Goal: Consume media (video, audio): Consume media (video, audio)

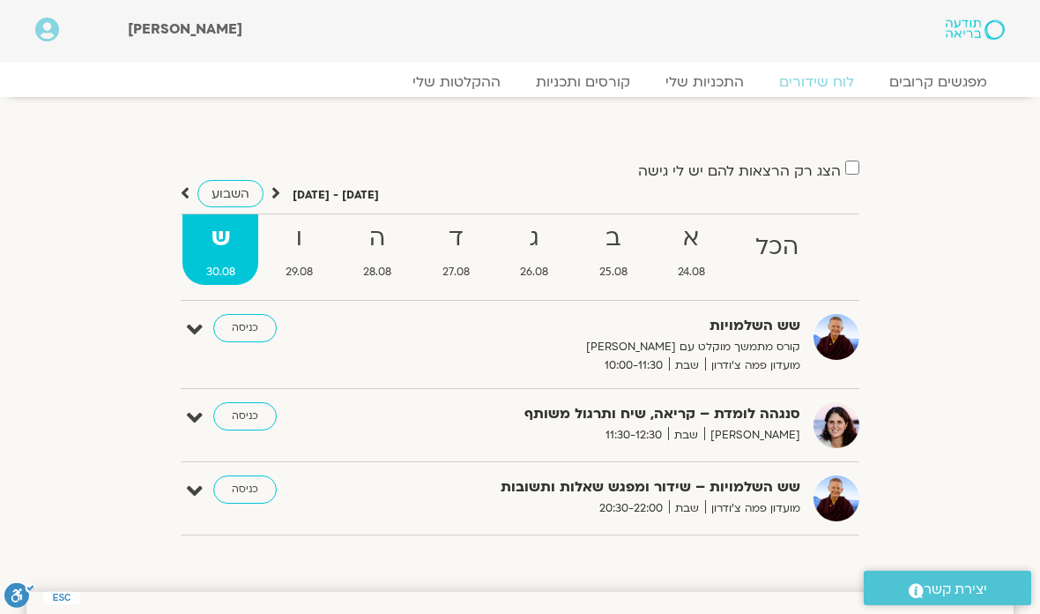
click at [479, 81] on link "ההקלטות שלי" at bounding box center [456, 82] width 123 height 18
click at [492, 91] on link "ההקלטות שלי" at bounding box center [456, 82] width 123 height 18
click at [458, 79] on link "ההקלטות שלי" at bounding box center [456, 82] width 123 height 18
click at [468, 86] on link "ההקלטות שלי" at bounding box center [456, 82] width 123 height 18
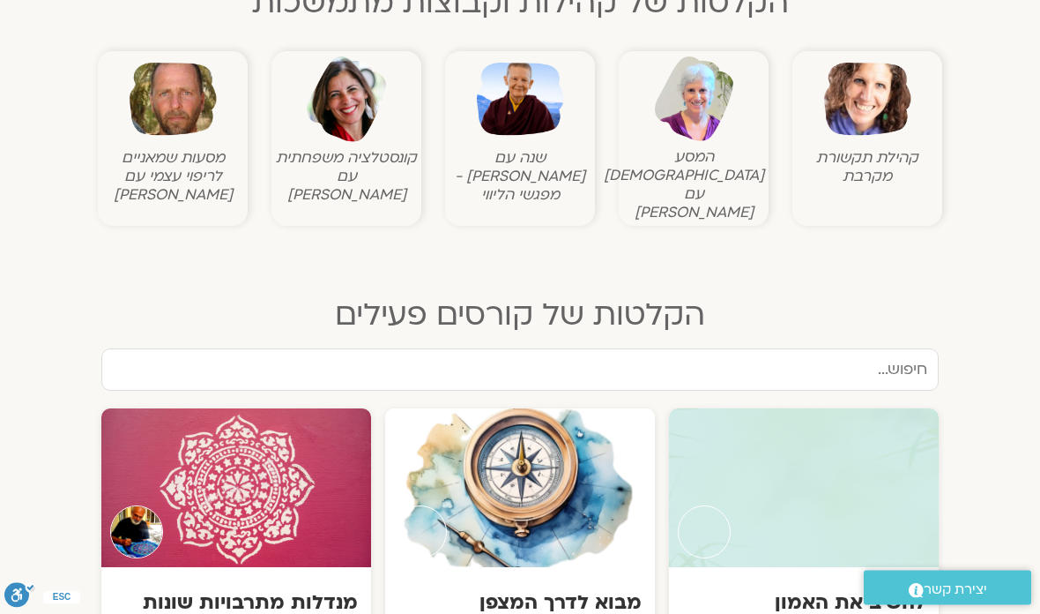
scroll to position [642, 0]
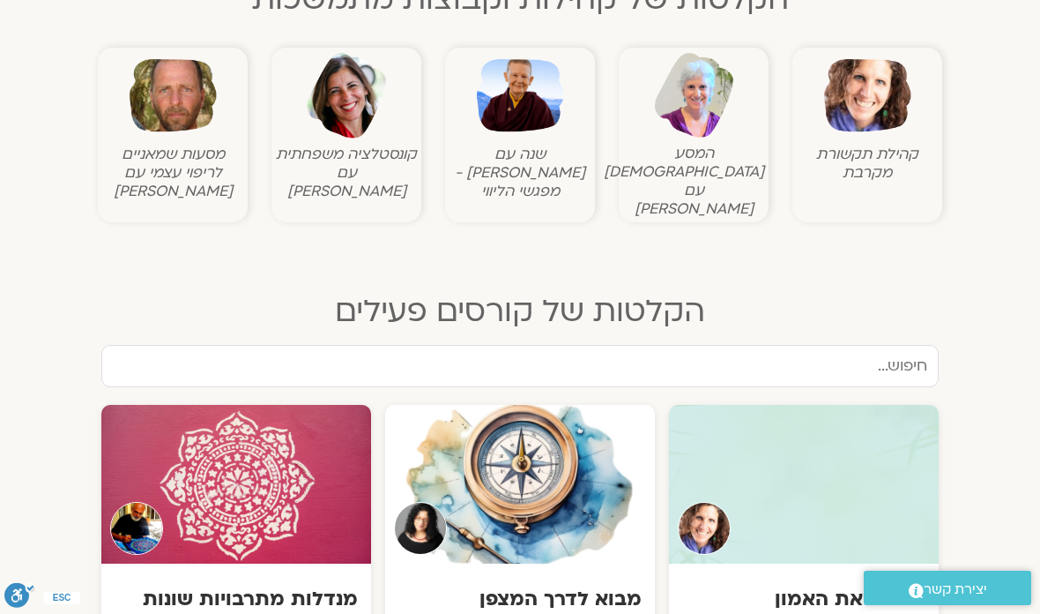
click at [552, 167] on figcaption "שנה עם [PERSON_NAME] - מפגשי הליווי" at bounding box center [520, 173] width 141 height 56
click at [532, 129] on img at bounding box center [520, 95] width 87 height 87
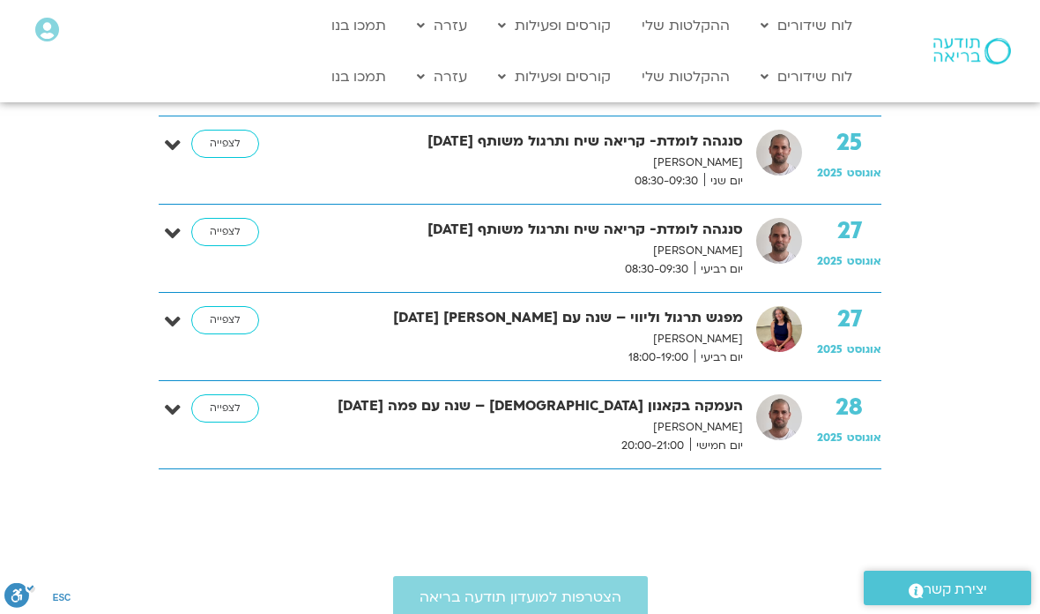
scroll to position [1250, 0]
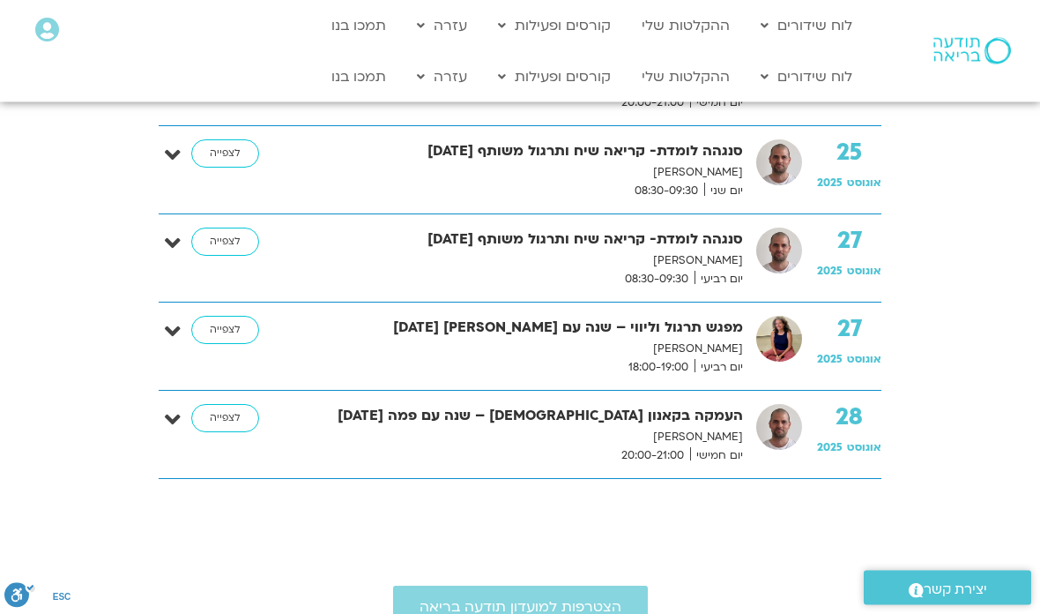
click at [213, 340] on link "לצפייה" at bounding box center [225, 330] width 68 height 28
click at [222, 339] on link "לצפייה" at bounding box center [225, 330] width 68 height 28
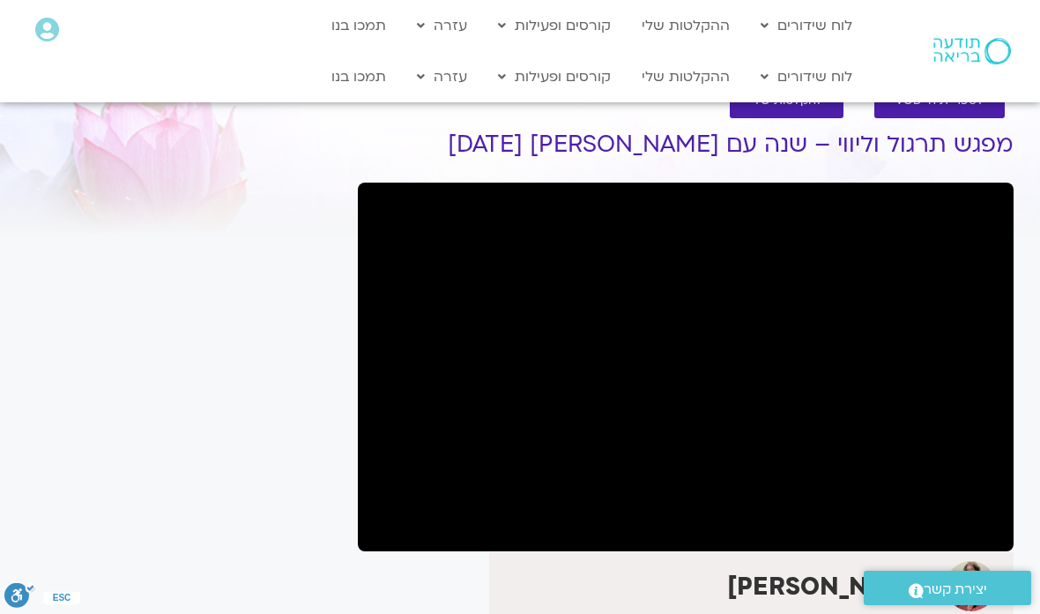
click at [907, 100] on link "לוח שידורים יומי" at bounding box center [849, 113] width 194 height 41
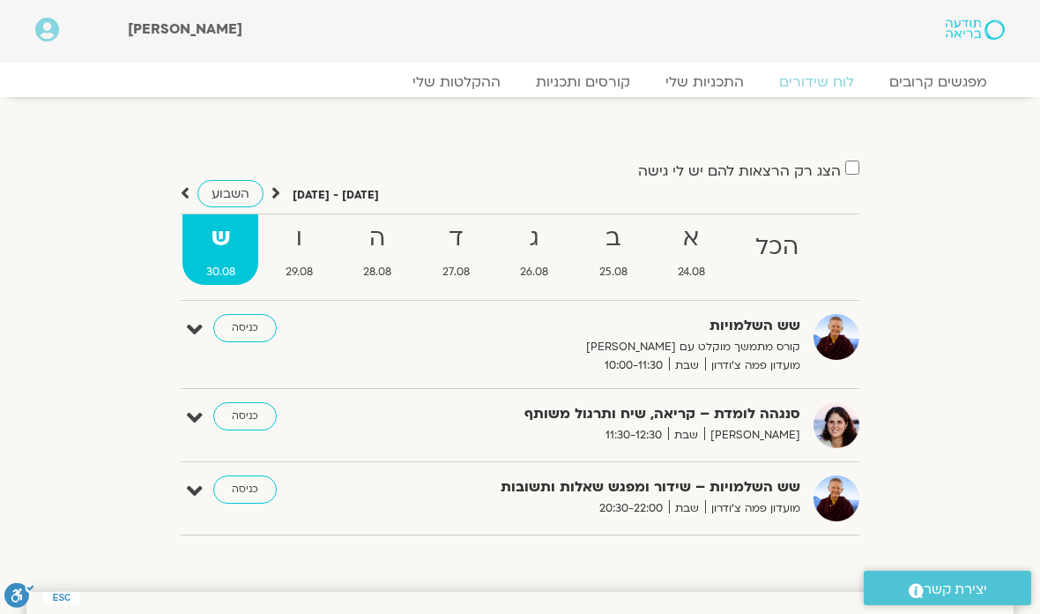
click at [242, 421] on link "כניסה" at bounding box center [244, 416] width 63 height 28
click at [248, 421] on link "כניסה" at bounding box center [244, 416] width 63 height 28
